Goal: Transaction & Acquisition: Purchase product/service

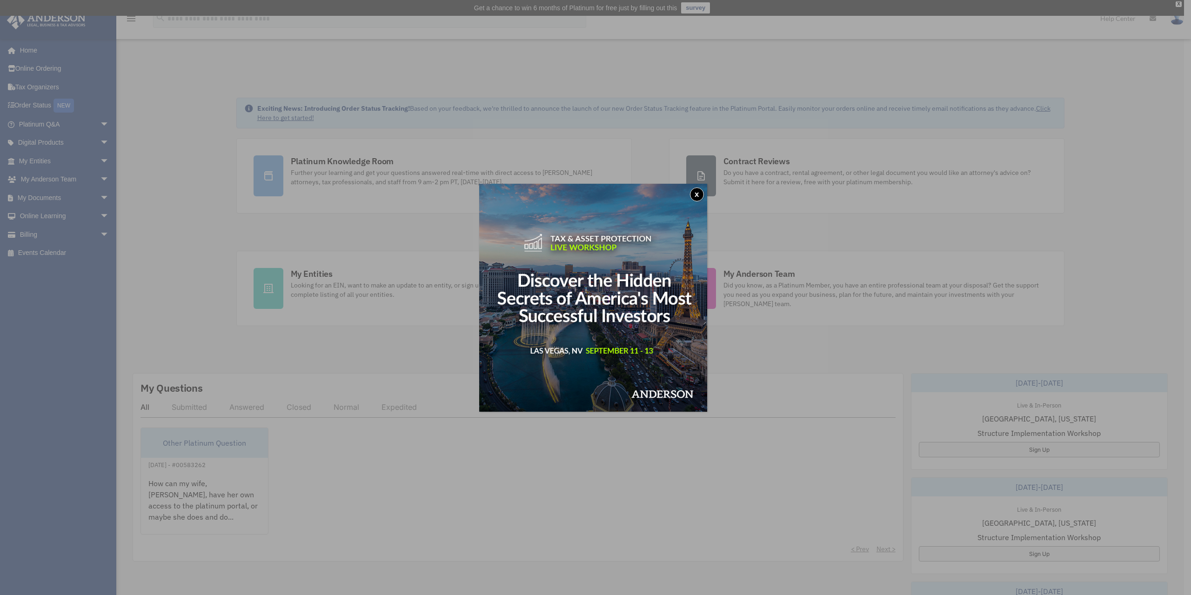
click at [701, 189] on button "x" at bounding box center [697, 194] width 14 height 14
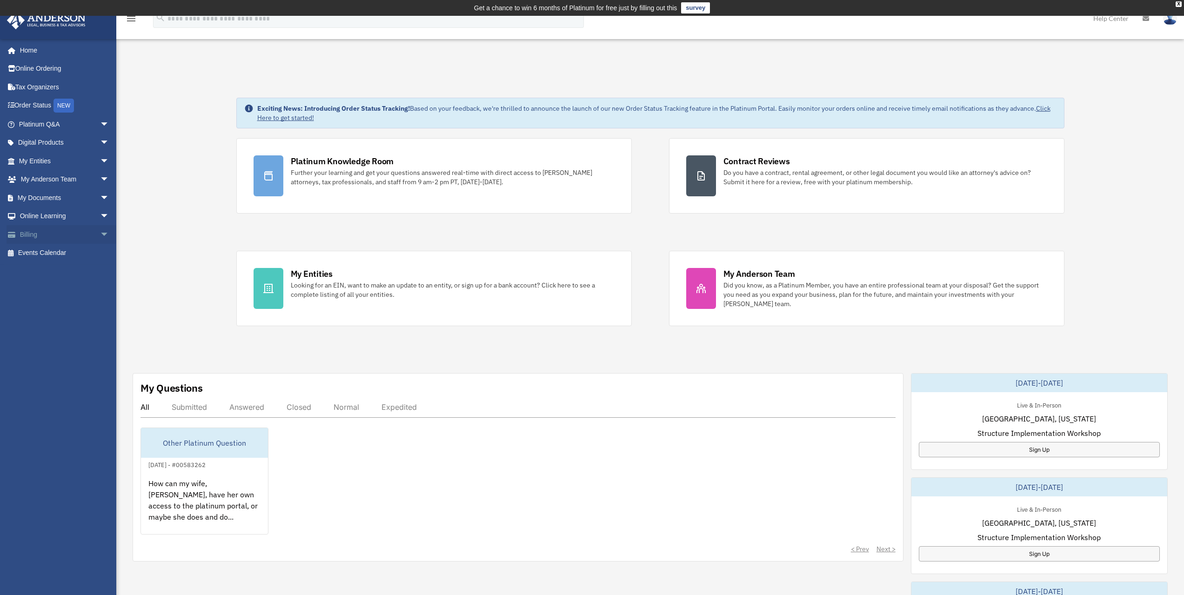
click at [27, 234] on link "Billing arrow_drop_down" at bounding box center [65, 234] width 117 height 19
click at [100, 237] on span "arrow_drop_down" at bounding box center [109, 234] width 19 height 19
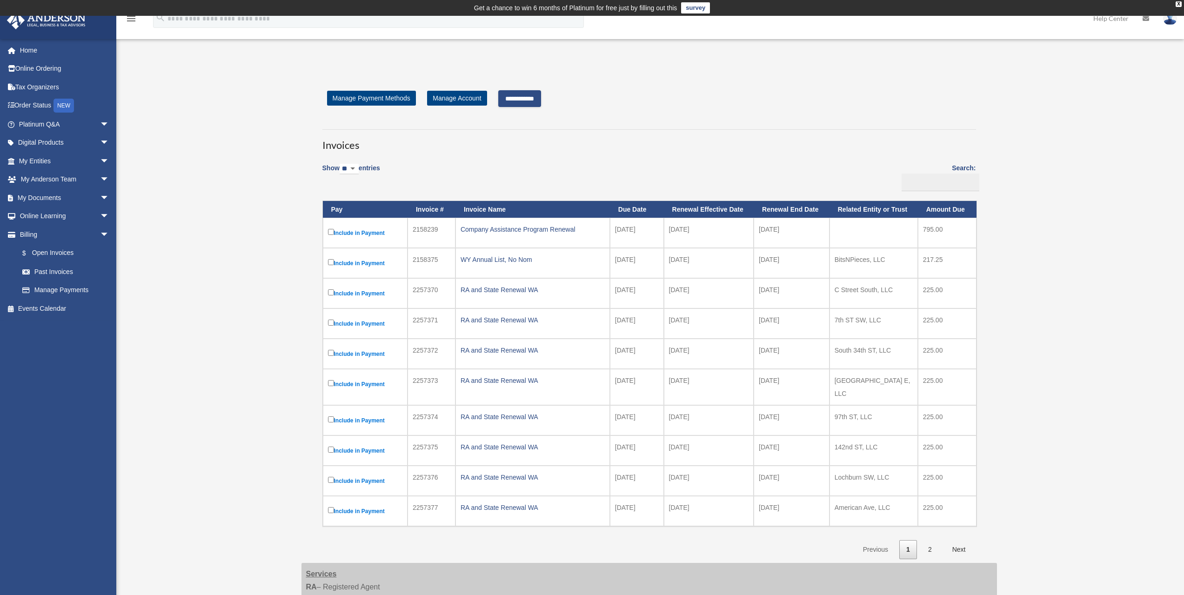
click at [527, 98] on input "**********" at bounding box center [519, 98] width 43 height 17
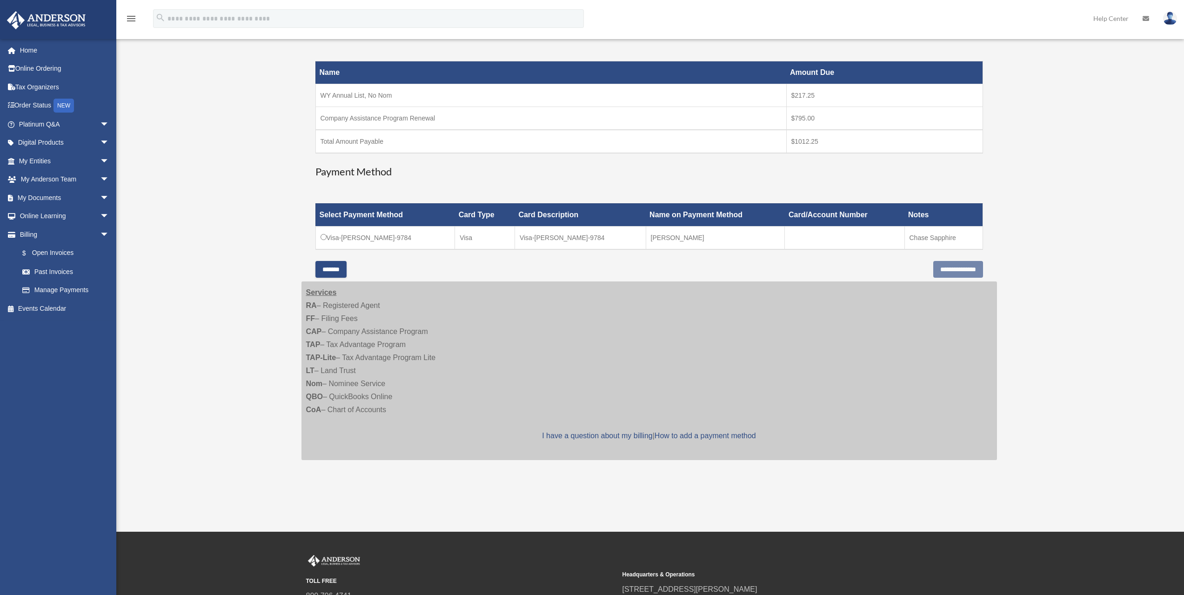
scroll to position [186, 0]
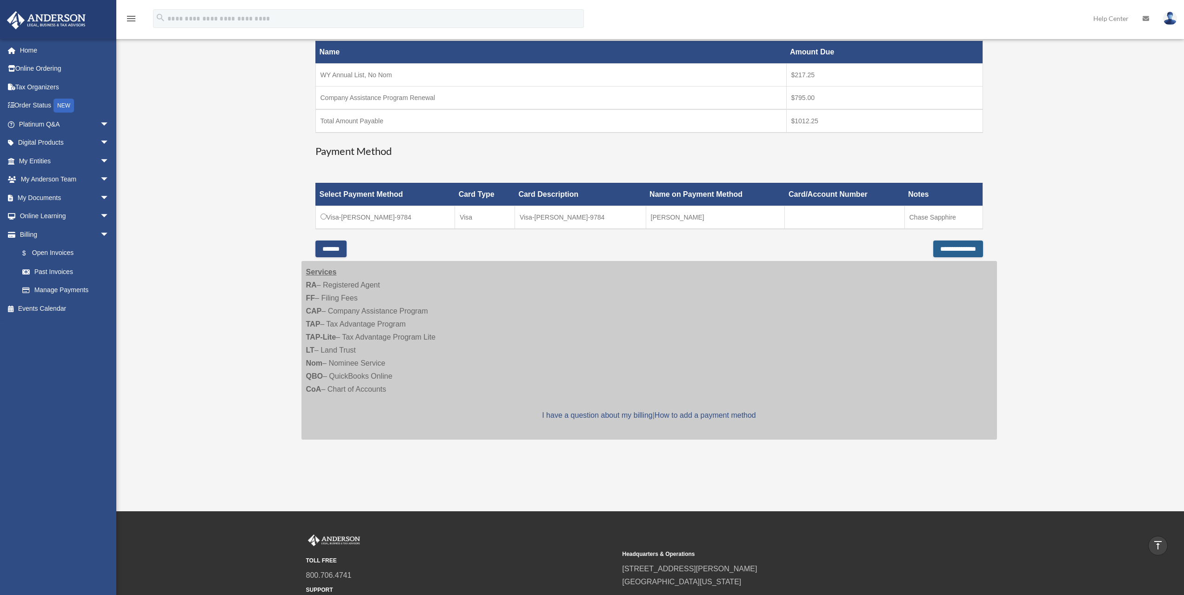
click at [970, 252] on input "**********" at bounding box center [958, 249] width 50 height 17
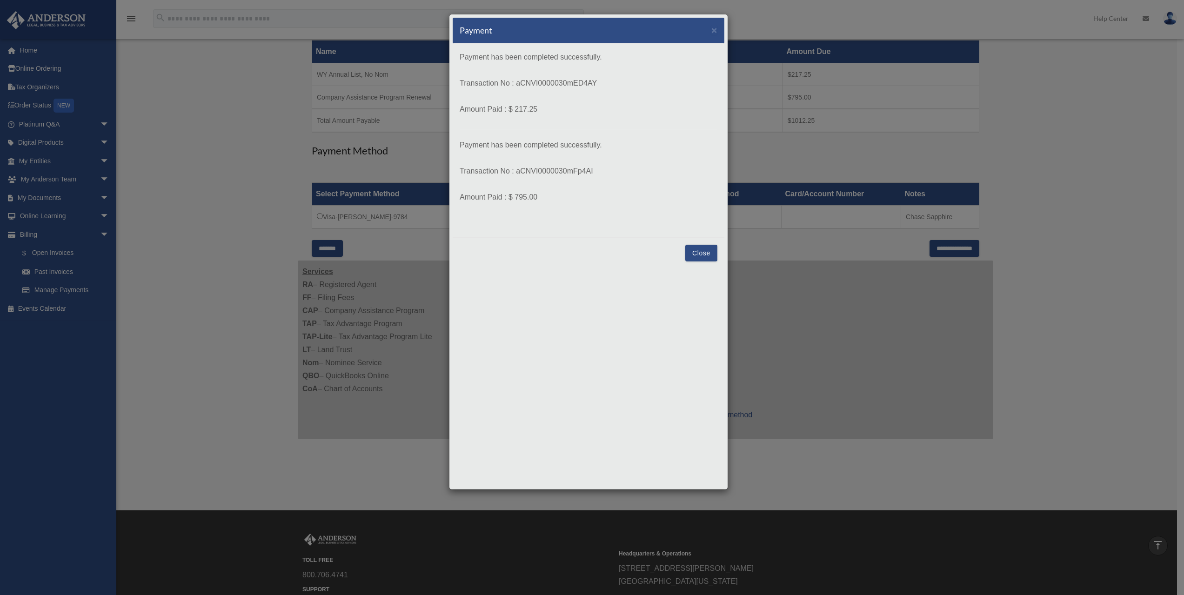
click at [701, 252] on button "Close" at bounding box center [701, 253] width 32 height 17
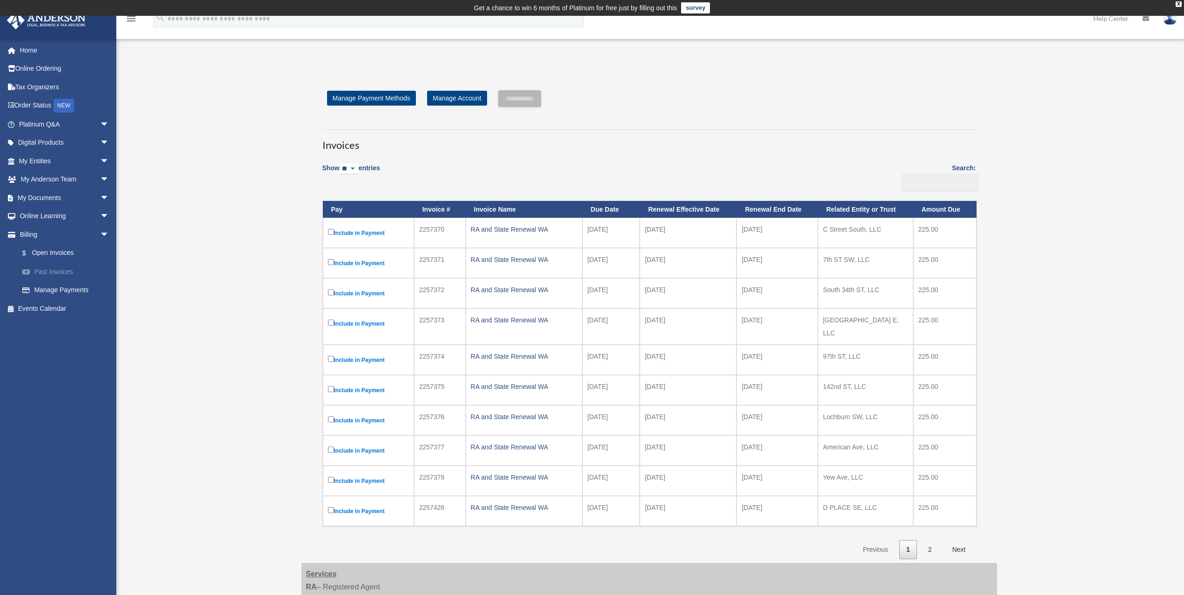
click at [57, 273] on link "Past Invoices" at bounding box center [68, 271] width 110 height 19
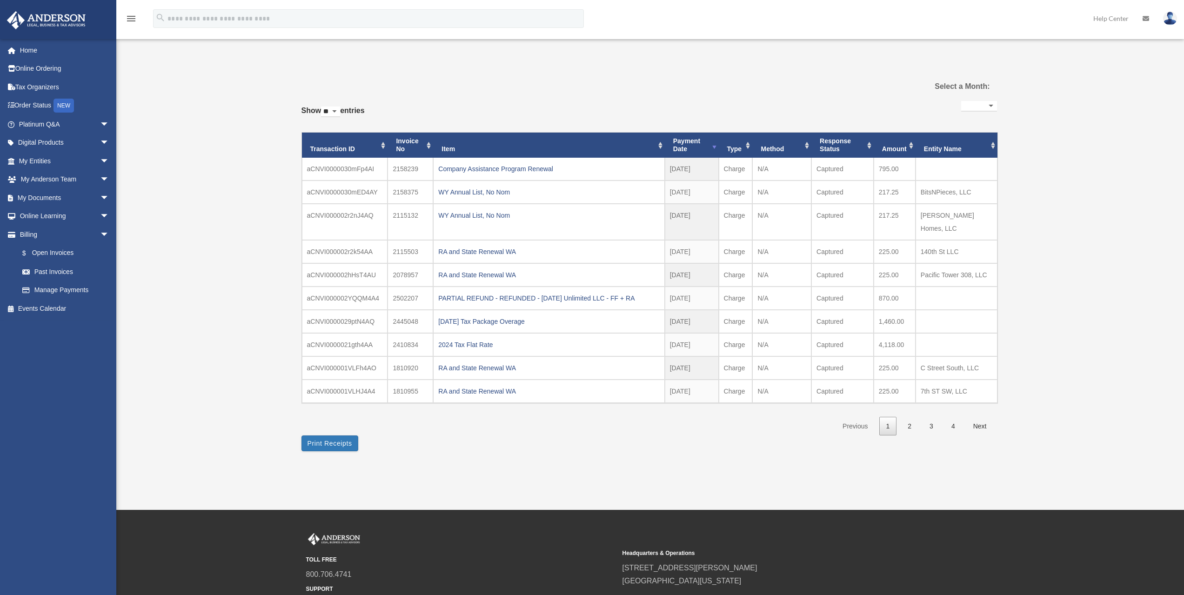
select select
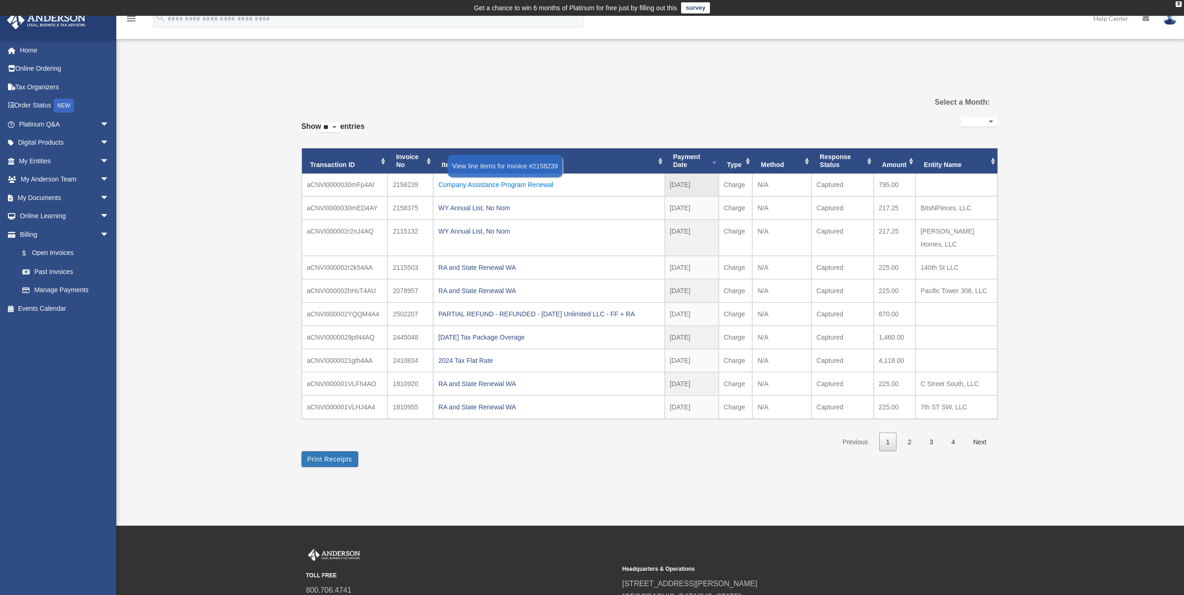
click at [482, 187] on div "Company Assistance Program Renewal" at bounding box center [548, 184] width 221 height 13
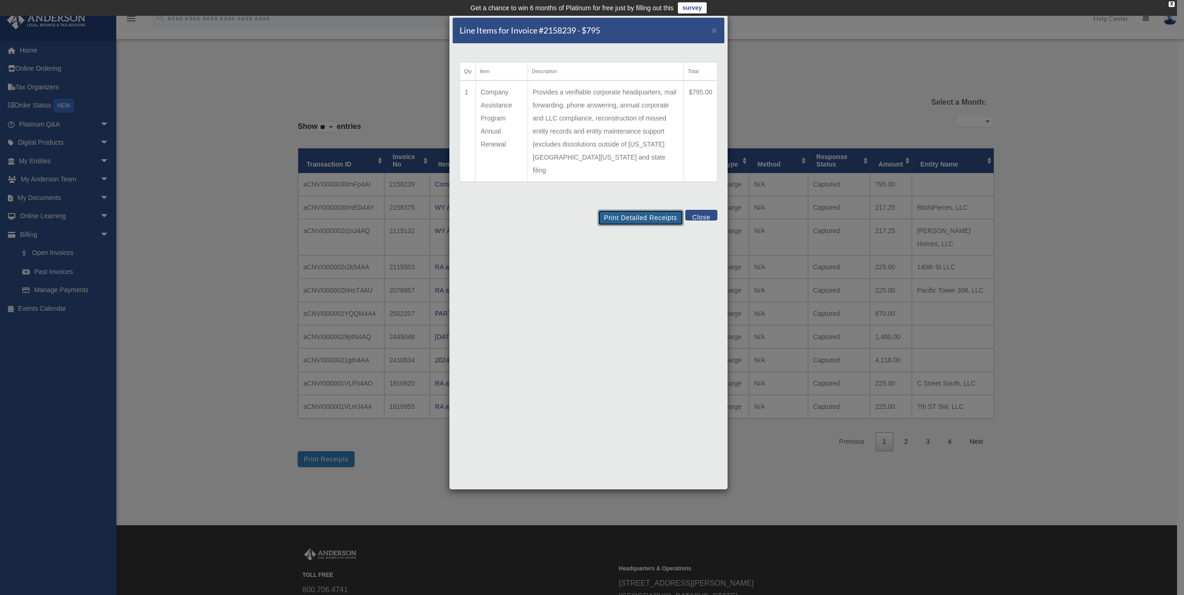
click at [645, 210] on button "Print Detailed Receipts" at bounding box center [640, 218] width 85 height 16
click at [716, 31] on span "×" at bounding box center [714, 30] width 6 height 11
